Goal: Task Accomplishment & Management: Manage account settings

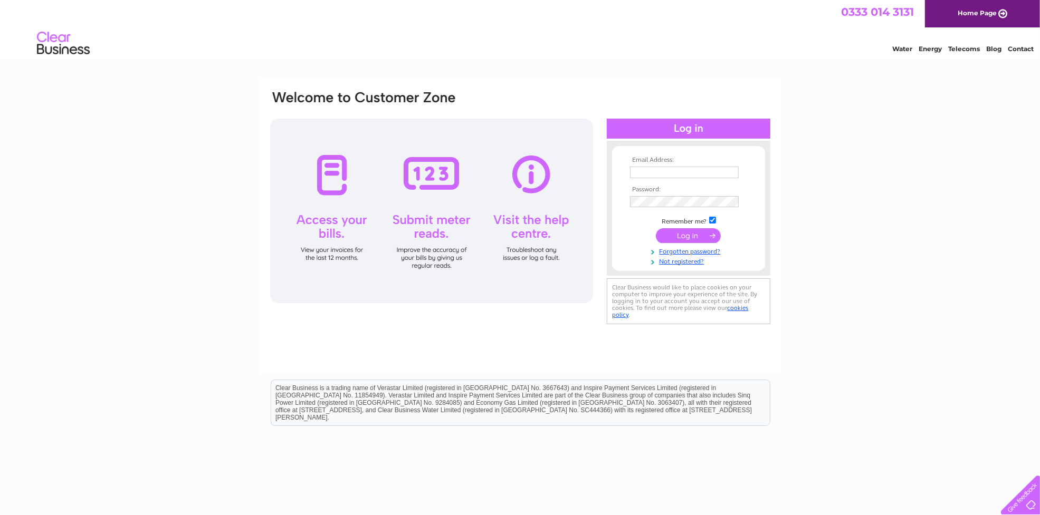
type input "Accounts@hauteworld.co.uk"
click at [684, 236] on input "submit" at bounding box center [688, 235] width 65 height 15
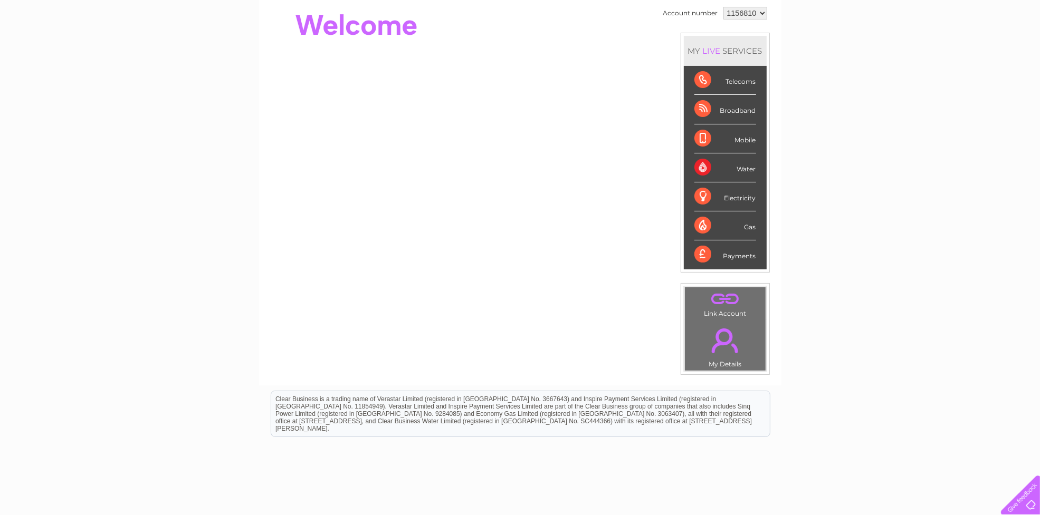
scroll to position [31, 0]
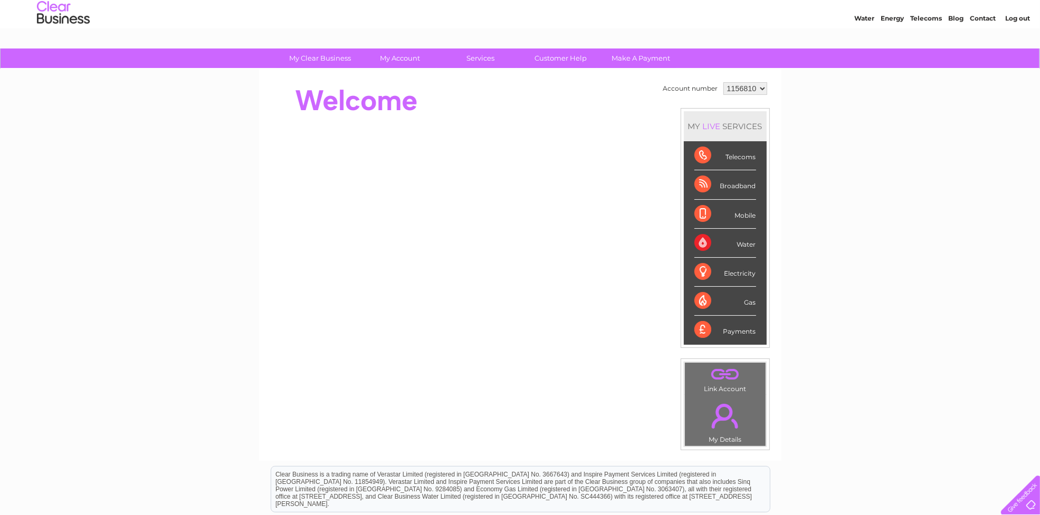
click at [724, 438] on td ". My Details" at bounding box center [725, 421] width 82 height 52
click at [723, 413] on link "." at bounding box center [725, 416] width 75 height 37
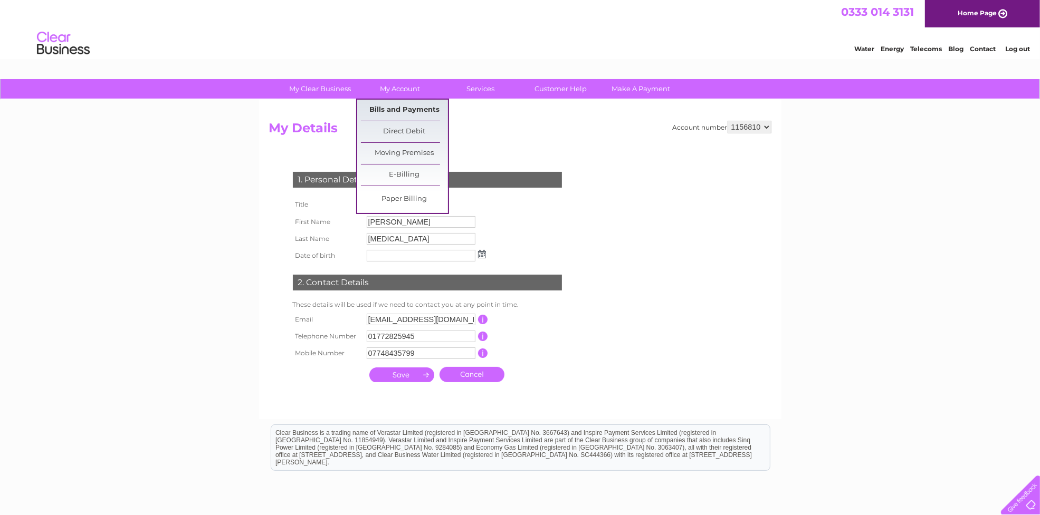
click at [403, 108] on link "Bills and Payments" at bounding box center [404, 110] width 87 height 21
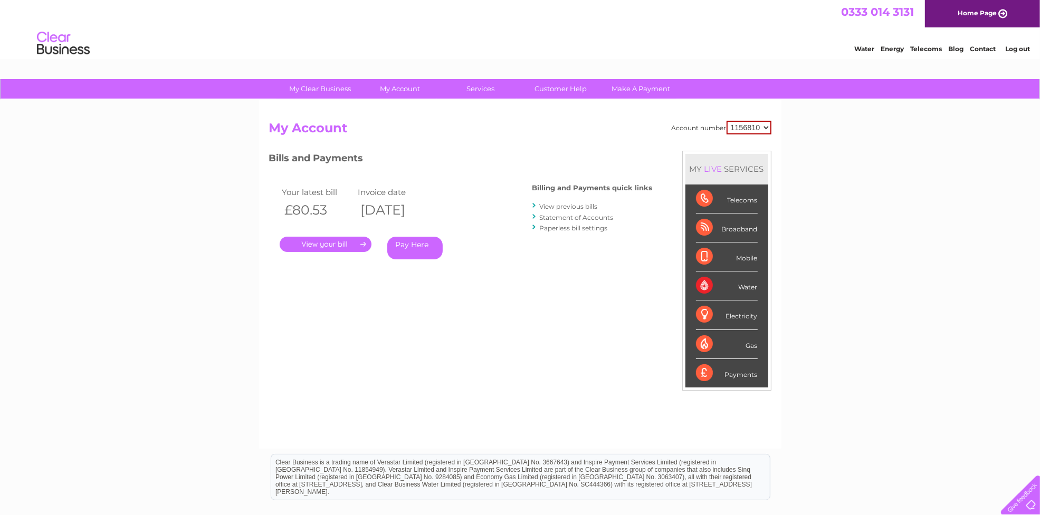
click at [566, 204] on link "View previous bills" at bounding box center [569, 207] width 58 height 8
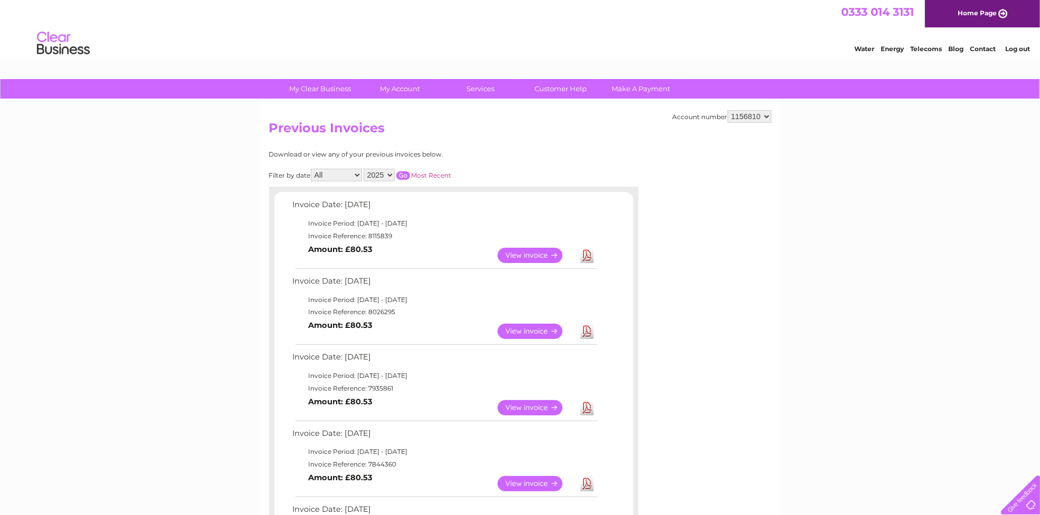
click at [531, 254] on link "View" at bounding box center [537, 255] width 78 height 15
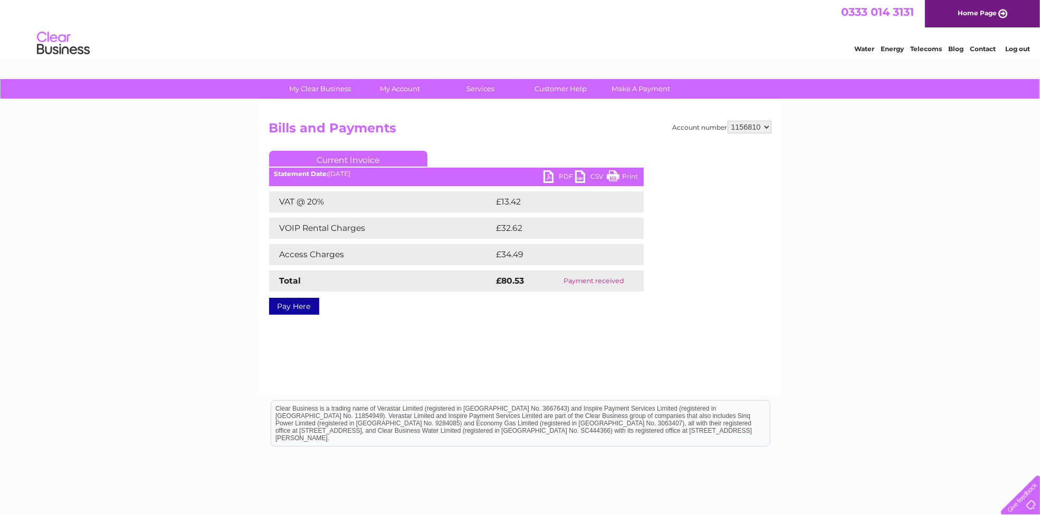
click at [558, 178] on link "PDF" at bounding box center [559, 177] width 32 height 15
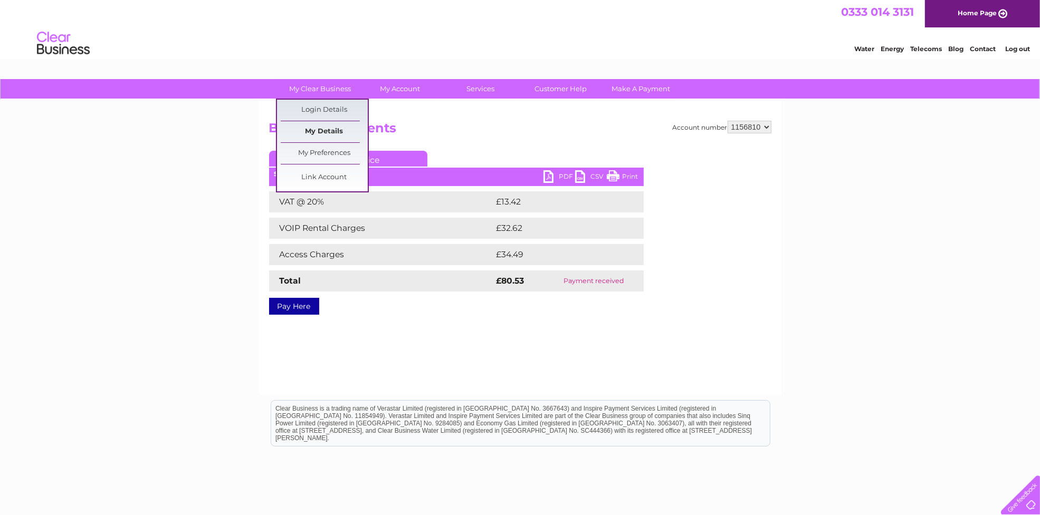
click at [320, 125] on link "My Details" at bounding box center [324, 131] width 87 height 21
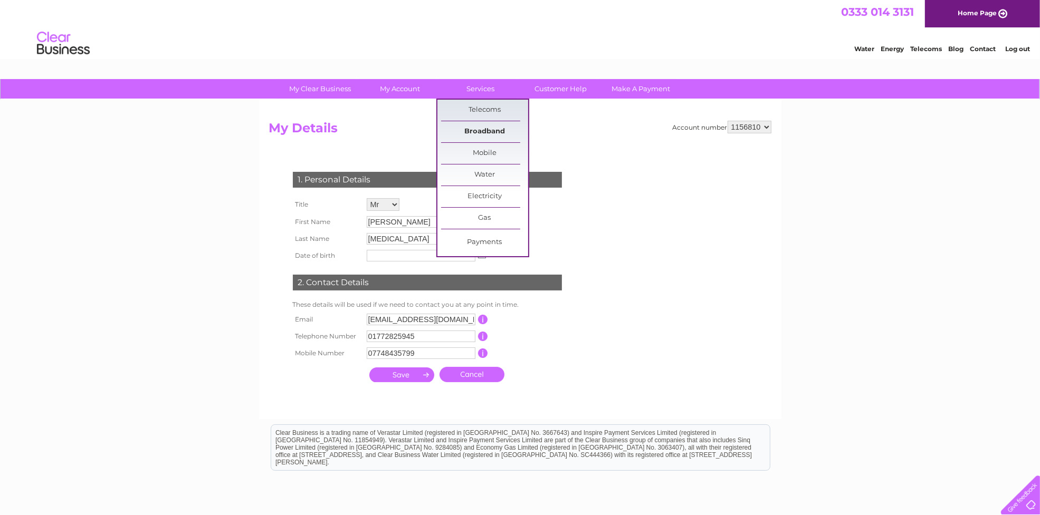
click at [486, 129] on link "Broadband" at bounding box center [484, 131] width 87 height 21
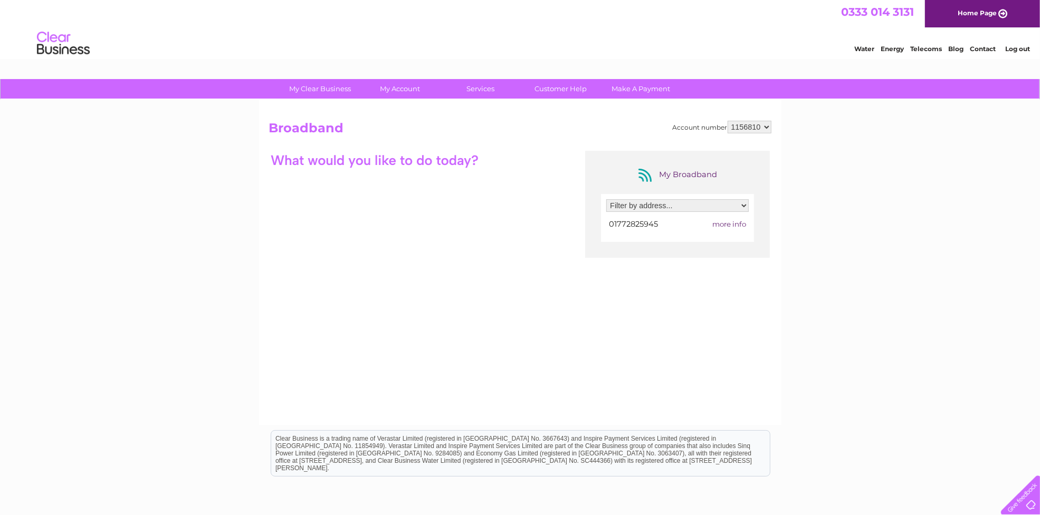
click at [731, 223] on span "more info" at bounding box center [729, 224] width 34 height 8
click at [727, 223] on span "more info" at bounding box center [729, 224] width 34 height 8
click at [737, 207] on select "Filter by address... 23 Miller Arcade, Preston, Lancashire, PR1 2QY" at bounding box center [677, 205] width 142 height 13
select select "2469039"
click at [606, 199] on select "Filter by address... 23 Miller Arcade, Preston, Lancashire, PR1 2QY" at bounding box center [677, 205] width 142 height 13
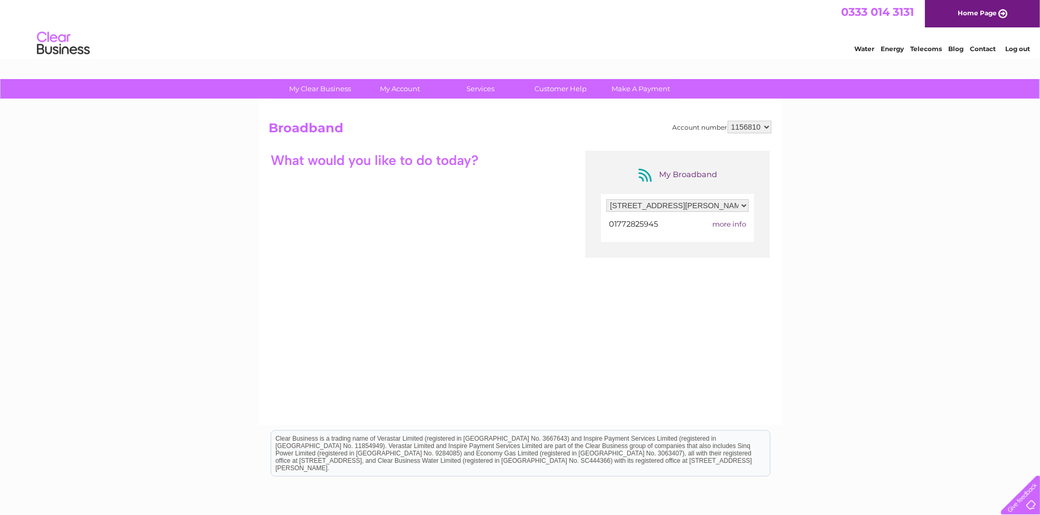
click at [729, 222] on span "more info" at bounding box center [729, 224] width 34 height 8
click at [721, 223] on span "more info" at bounding box center [729, 224] width 34 height 8
click at [723, 221] on span "more info" at bounding box center [729, 224] width 34 height 8
click at [722, 223] on span "more info" at bounding box center [729, 224] width 34 height 8
click at [723, 222] on span "more info" at bounding box center [729, 224] width 34 height 8
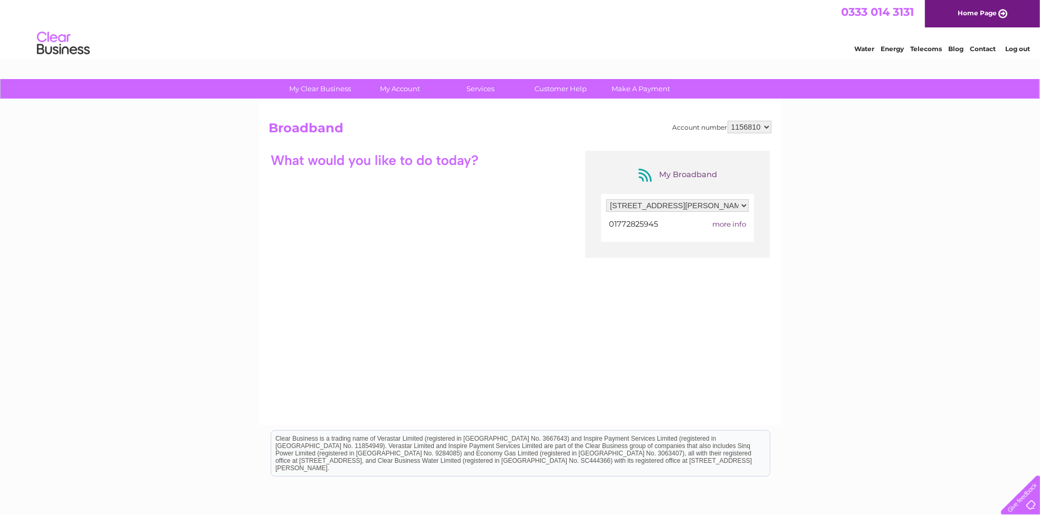
click at [739, 226] on span "more info" at bounding box center [729, 224] width 34 height 8
click at [723, 222] on span "more info" at bounding box center [729, 224] width 34 height 8
click at [736, 222] on span "more info" at bounding box center [729, 224] width 34 height 8
click at [619, 222] on span "01772825945" at bounding box center [633, 223] width 49 height 9
click at [982, 11] on link "Home Page" at bounding box center [982, 13] width 115 height 27
